Goal: Check status: Verify the current state of an ongoing process or item

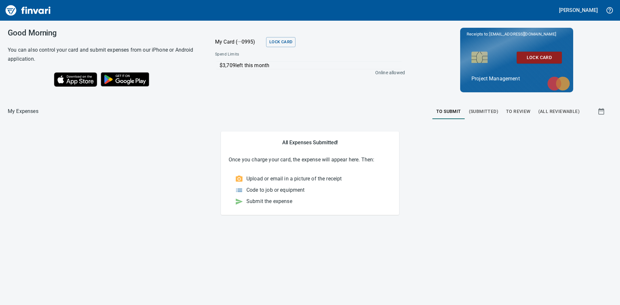
click at [516, 112] on span "To Review" at bounding box center [518, 112] width 25 height 8
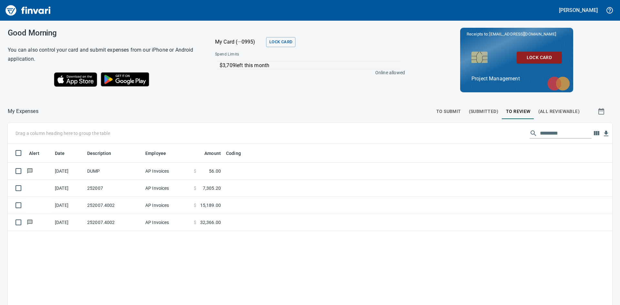
scroll to position [229, 595]
click at [543, 109] on span "(All Reviewable)" at bounding box center [559, 112] width 41 height 8
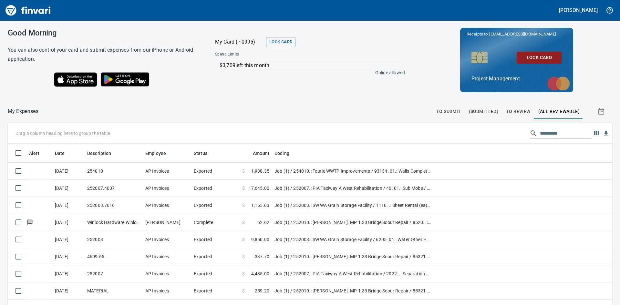
scroll to position [229, 590]
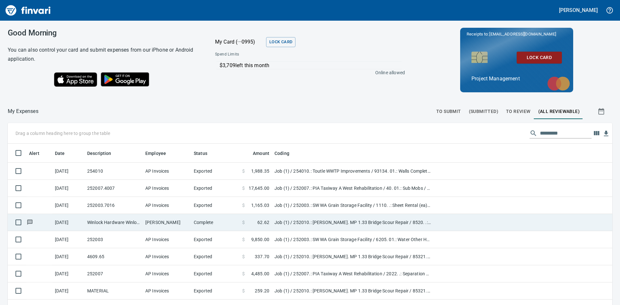
click at [112, 221] on td "Winlock Hardware Winlock WA" at bounding box center [114, 222] width 58 height 17
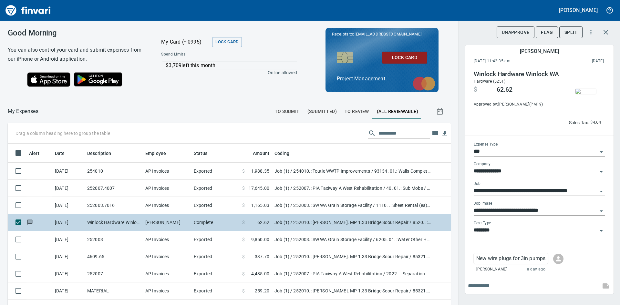
scroll to position [229, 429]
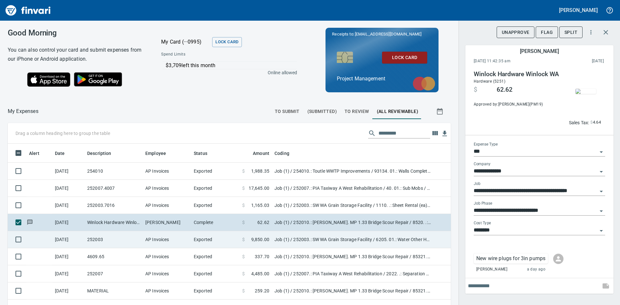
click at [109, 241] on td "252003" at bounding box center [114, 239] width 58 height 17
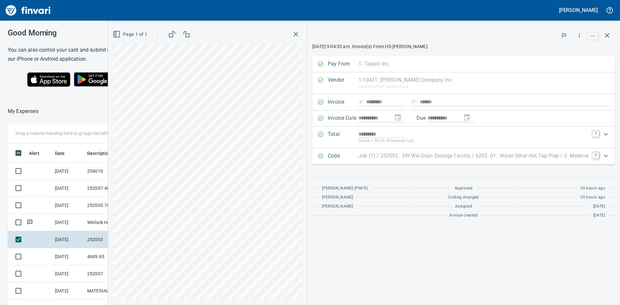
click at [296, 34] on icon "button" at bounding box center [296, 34] width 5 height 5
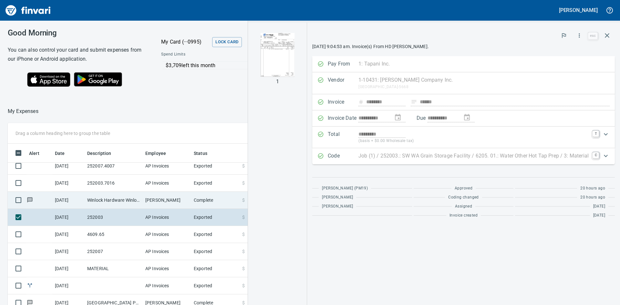
scroll to position [32, 0]
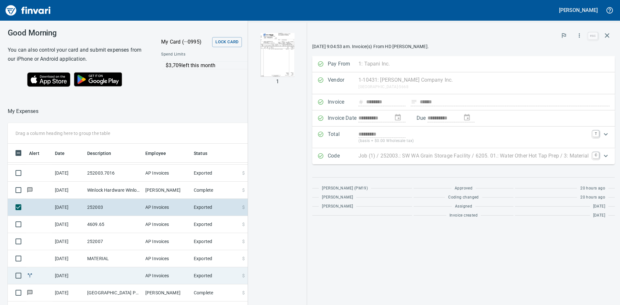
click at [94, 274] on td at bounding box center [114, 276] width 58 height 17
